Goal: Task Accomplishment & Management: Use online tool/utility

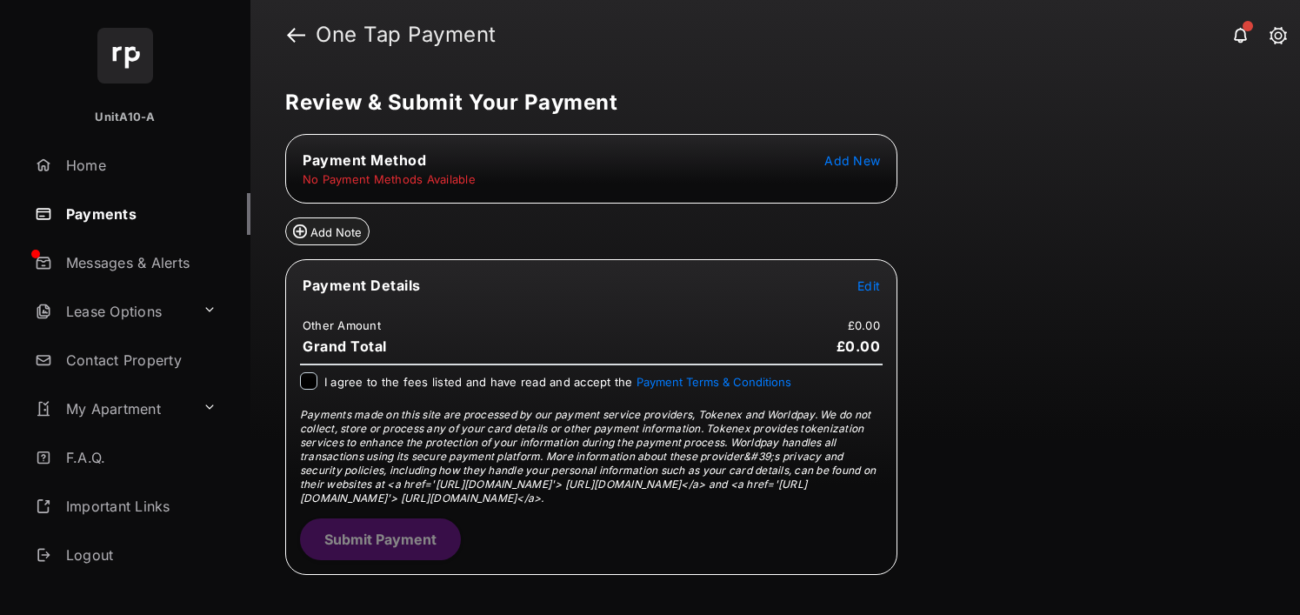
click at [862, 158] on span "Add New" at bounding box center [852, 160] width 56 height 15
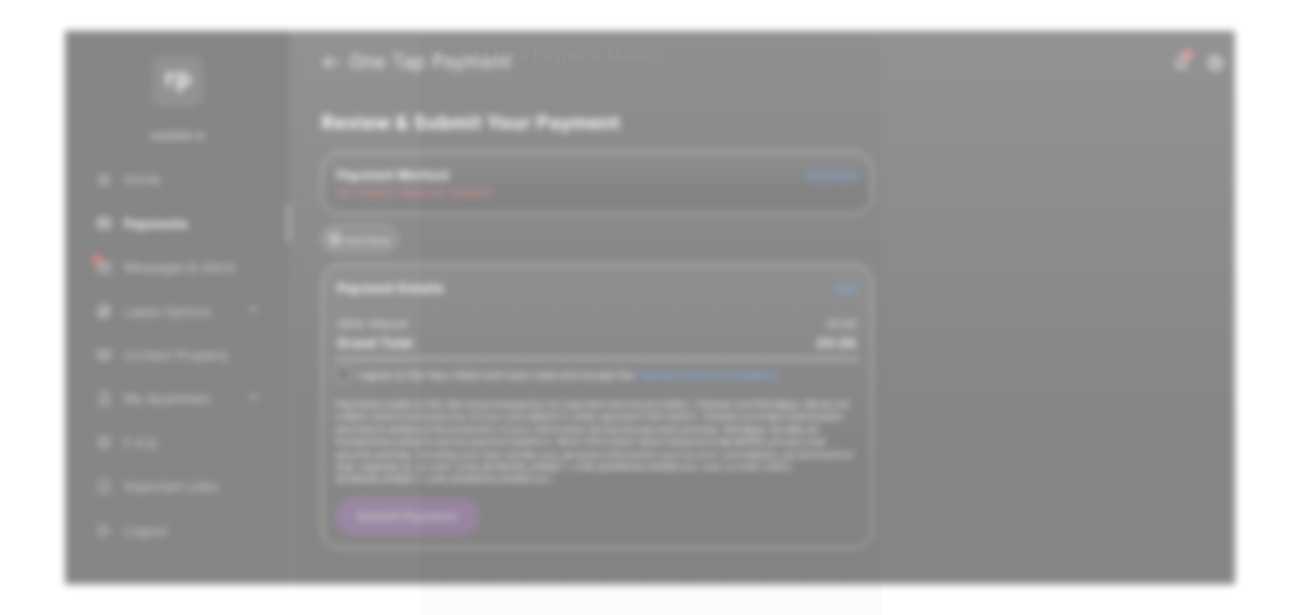
scroll to position [14, 0]
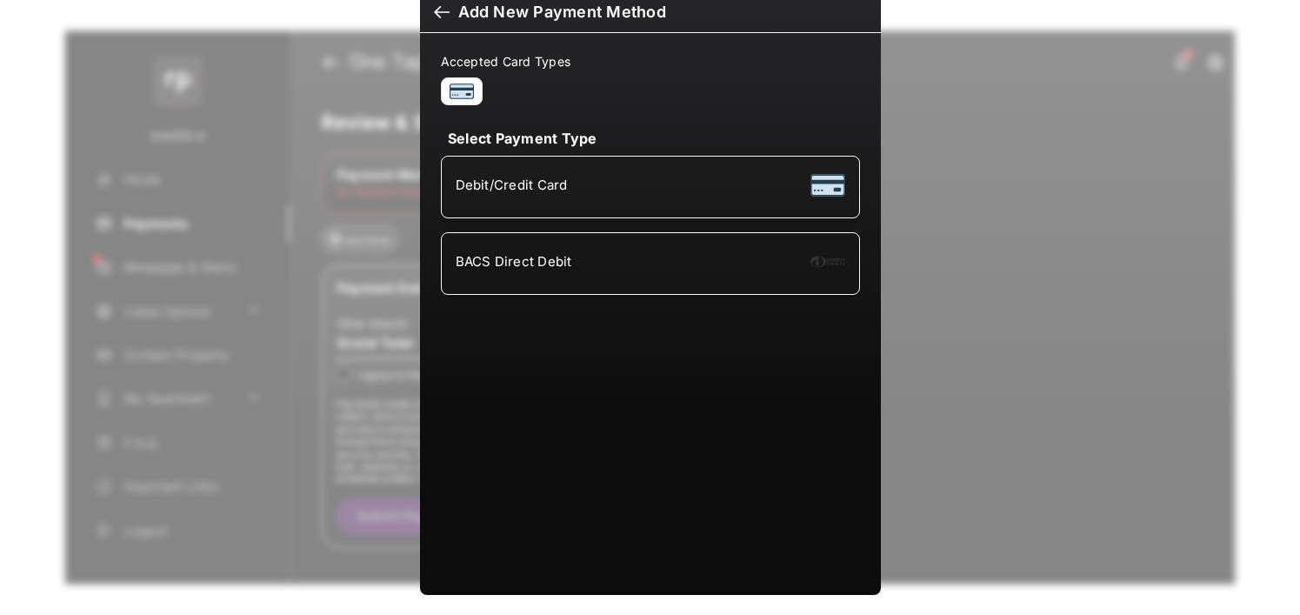
click at [508, 276] on div "BACS Direct Debit" at bounding box center [650, 263] width 389 height 33
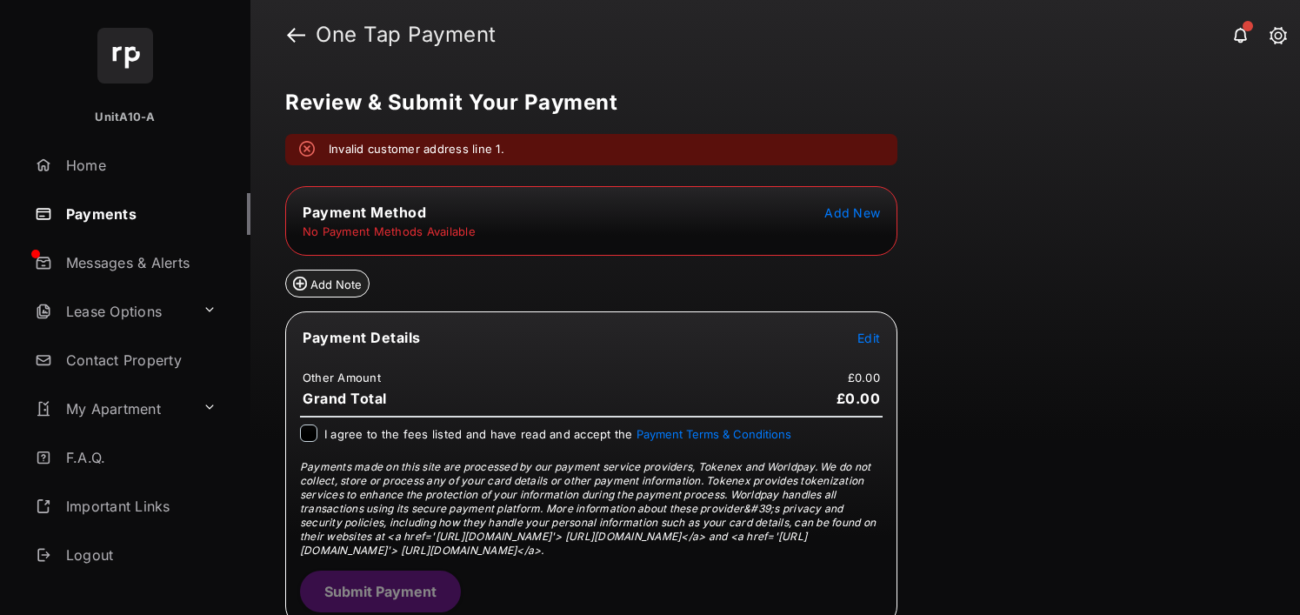
click at [839, 222] on table "Payment Method Add New No Payment Methods Available" at bounding box center [591, 221] width 610 height 40
click at [843, 211] on span "Add New" at bounding box center [852, 212] width 56 height 15
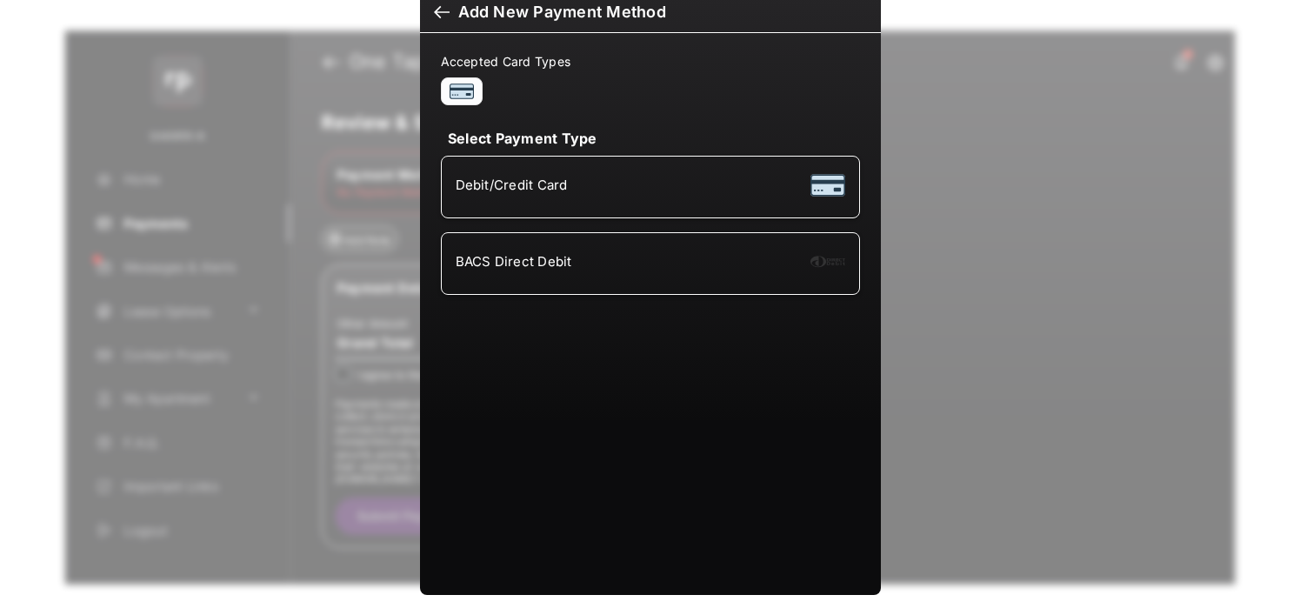
click at [545, 289] on li "BACS Direct Debit" at bounding box center [650, 263] width 419 height 63
